Goal: Information Seeking & Learning: Understand process/instructions

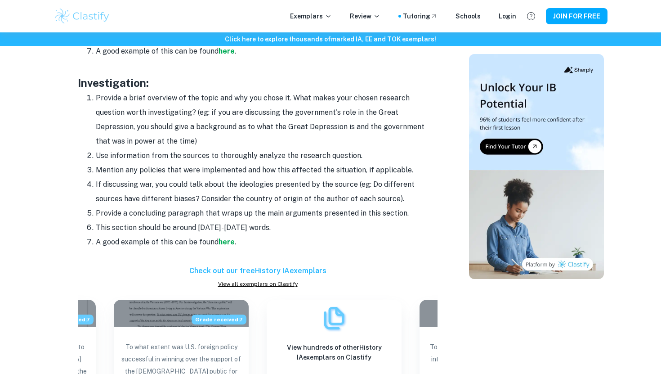
scroll to position [873, 0]
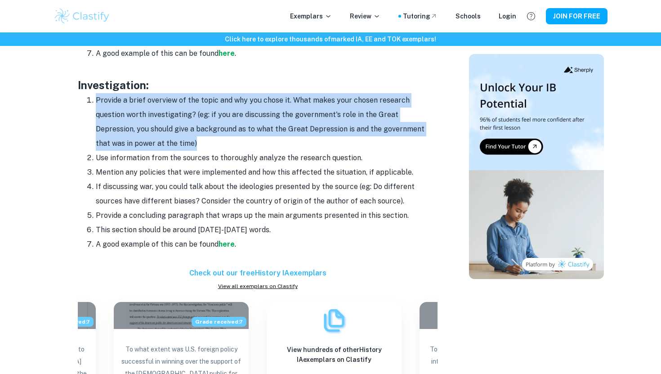
drag, startPoint x: 143, startPoint y: 142, endPoint x: 93, endPoint y: 99, distance: 65.7
click at [96, 99] on li "Provide a brief overview of the topic and why you chose it. What makes your cho…" at bounding box center [267, 122] width 342 height 58
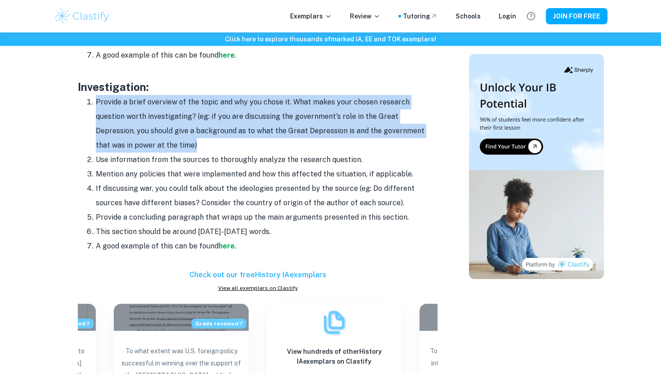
scroll to position [870, 0]
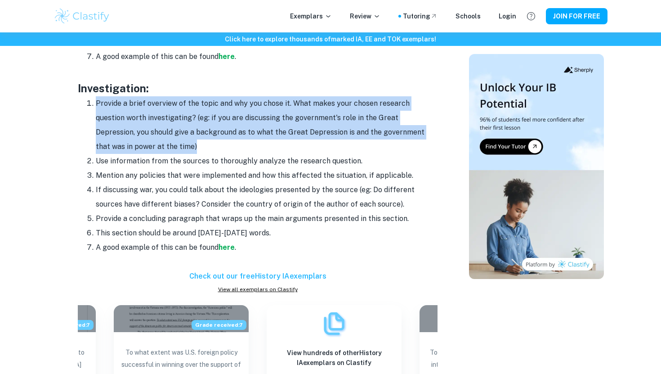
copy li "Provide a brief overview of the topic and why you chose it. What makes your cho…"
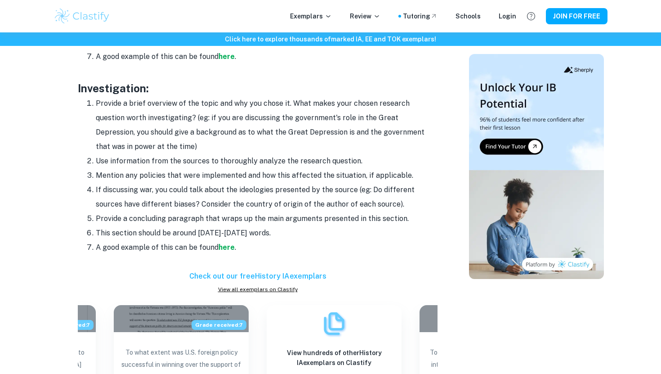
click at [288, 170] on li "Mention any policies that were implemented and how this affected the situation,…" at bounding box center [267, 175] width 342 height 14
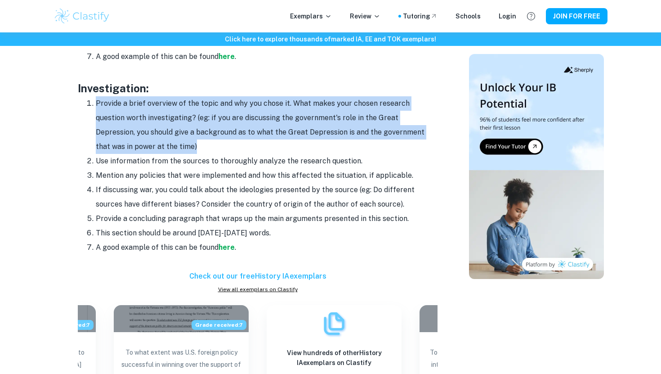
drag, startPoint x: 98, startPoint y: 103, endPoint x: 202, endPoint y: 147, distance: 113.0
click at [202, 147] on li "Provide a brief overview of the topic and why you chose it. What makes your cho…" at bounding box center [267, 125] width 342 height 58
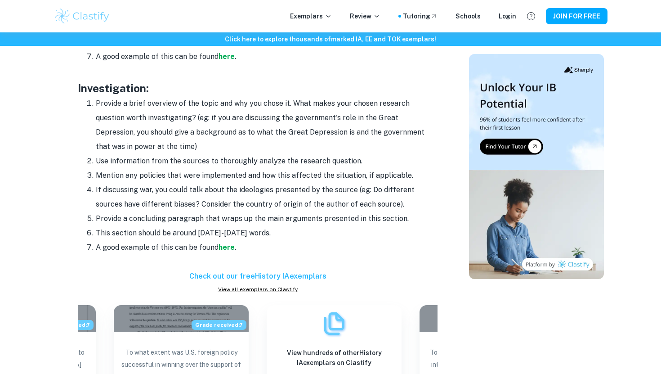
scroll to position [870, 0]
click at [312, 130] on li "Provide a brief overview of the topic and why you chose it. What makes your cho…" at bounding box center [267, 125] width 342 height 58
